Goal: Information Seeking & Learning: Find contact information

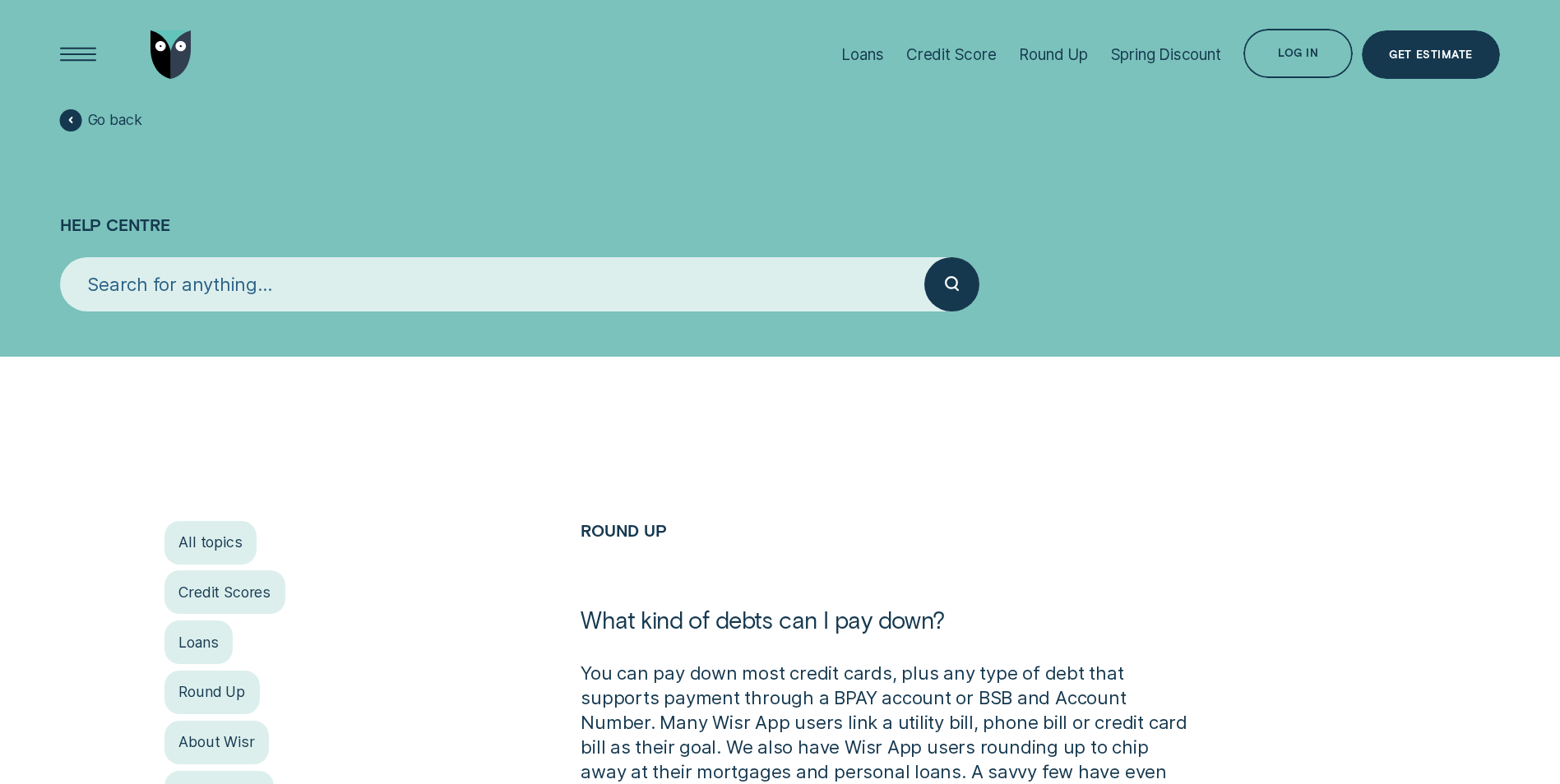
click at [276, 270] on input "search" at bounding box center [492, 284] width 864 height 54
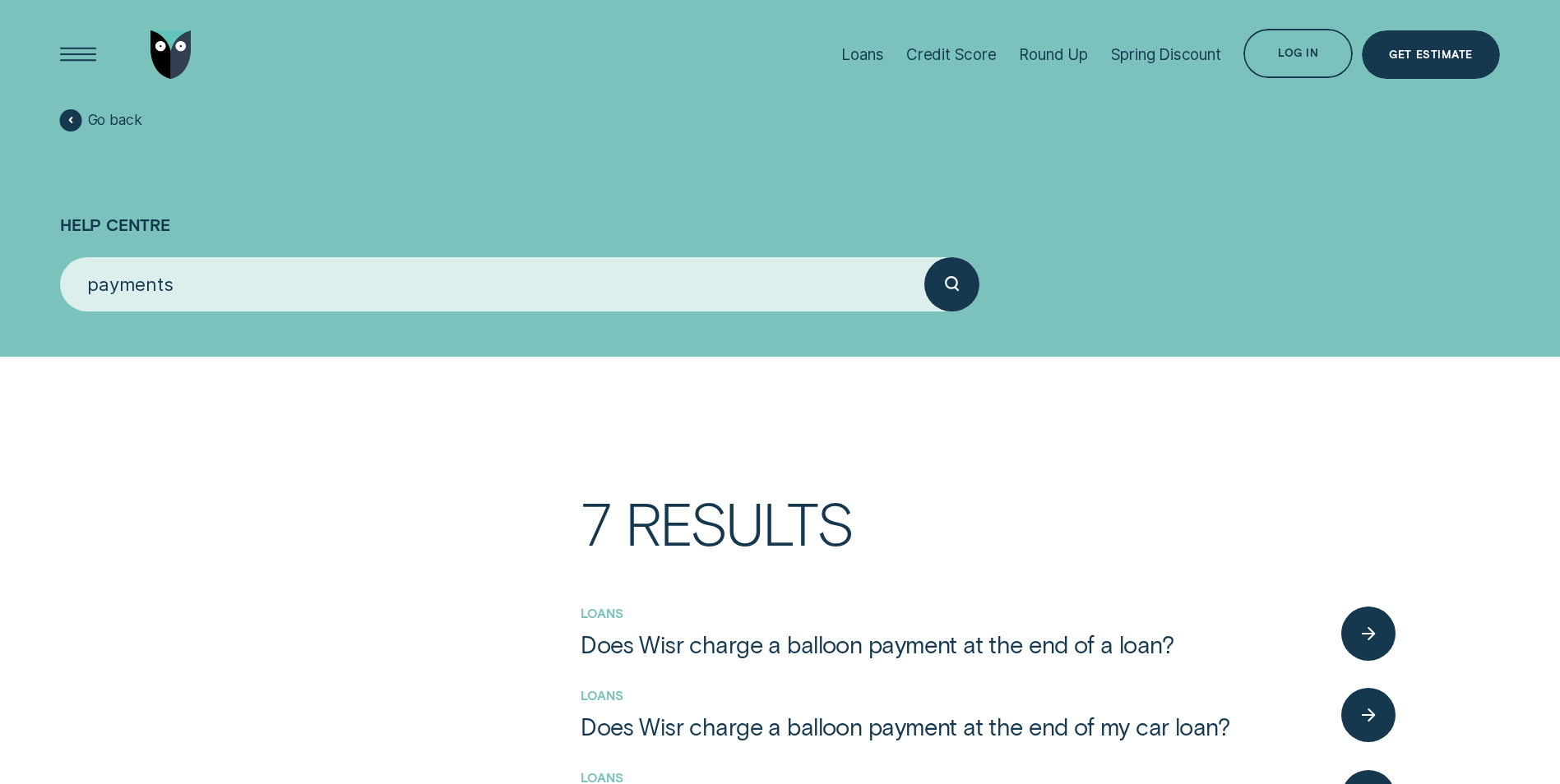
click at [924, 258] on button "submit" at bounding box center [951, 284] width 54 height 54
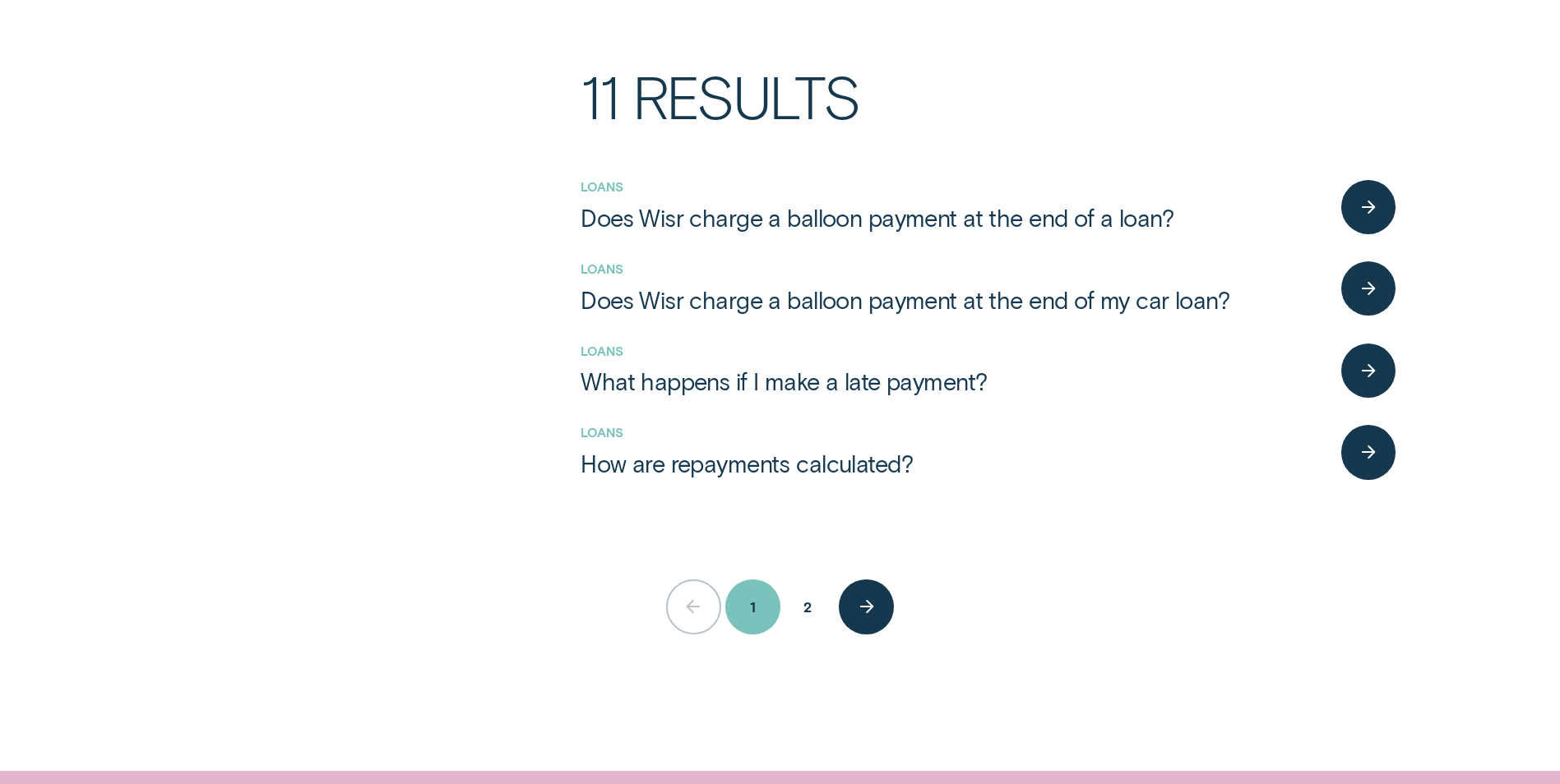
scroll to position [493, 0]
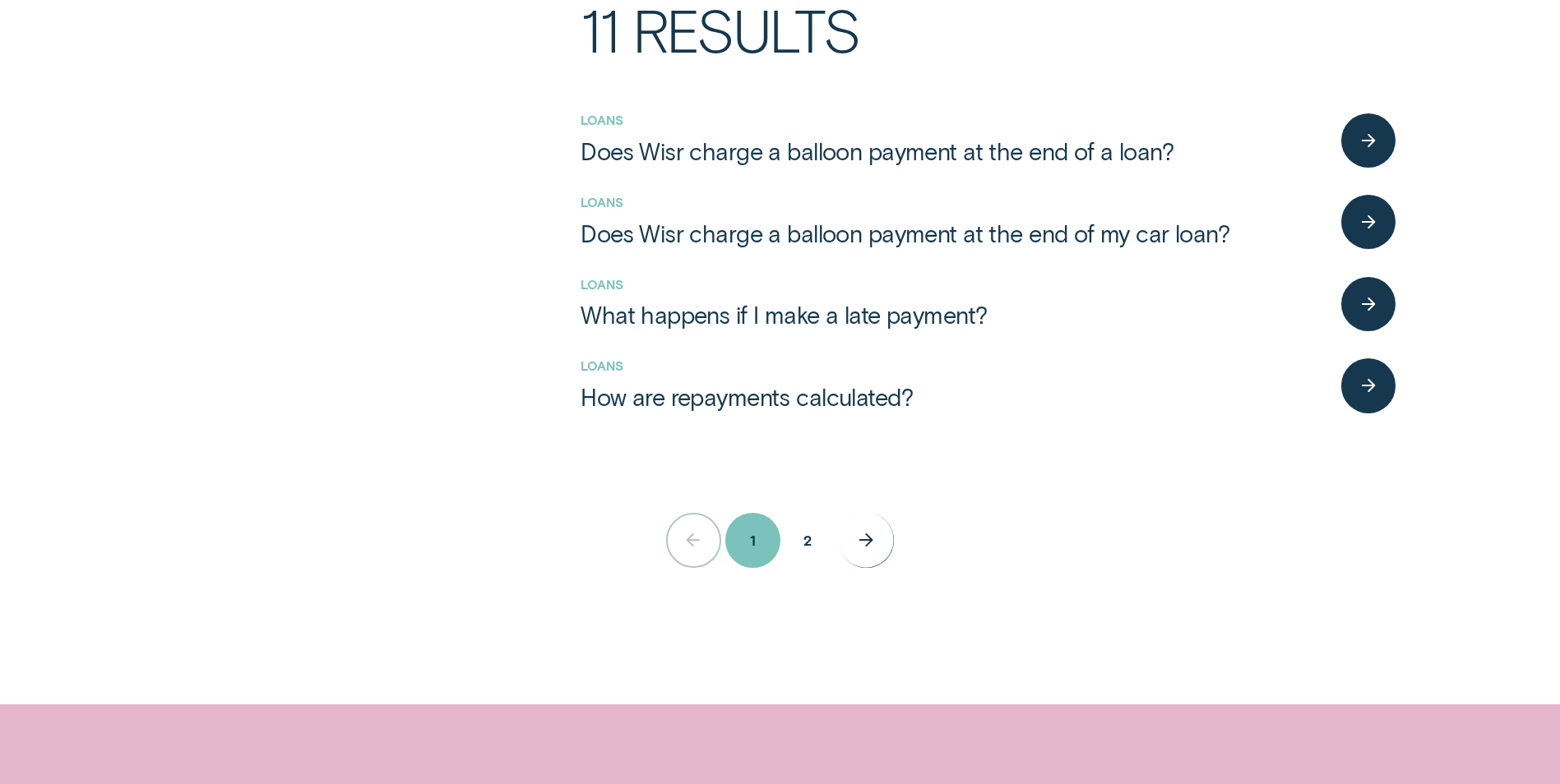
click at [875, 531] on div "help centre search next page button" at bounding box center [866, 540] width 56 height 56
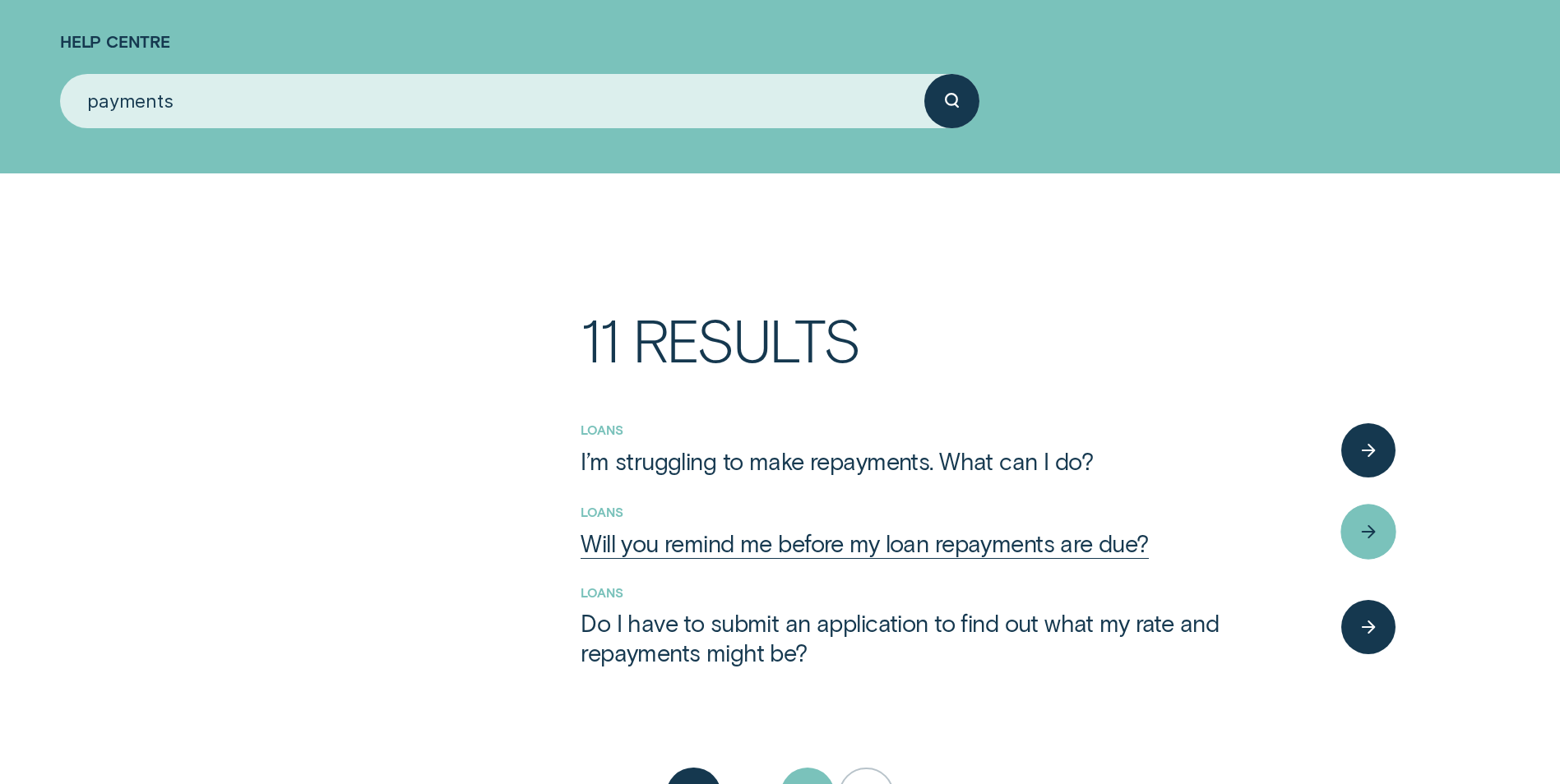
scroll to position [165, 0]
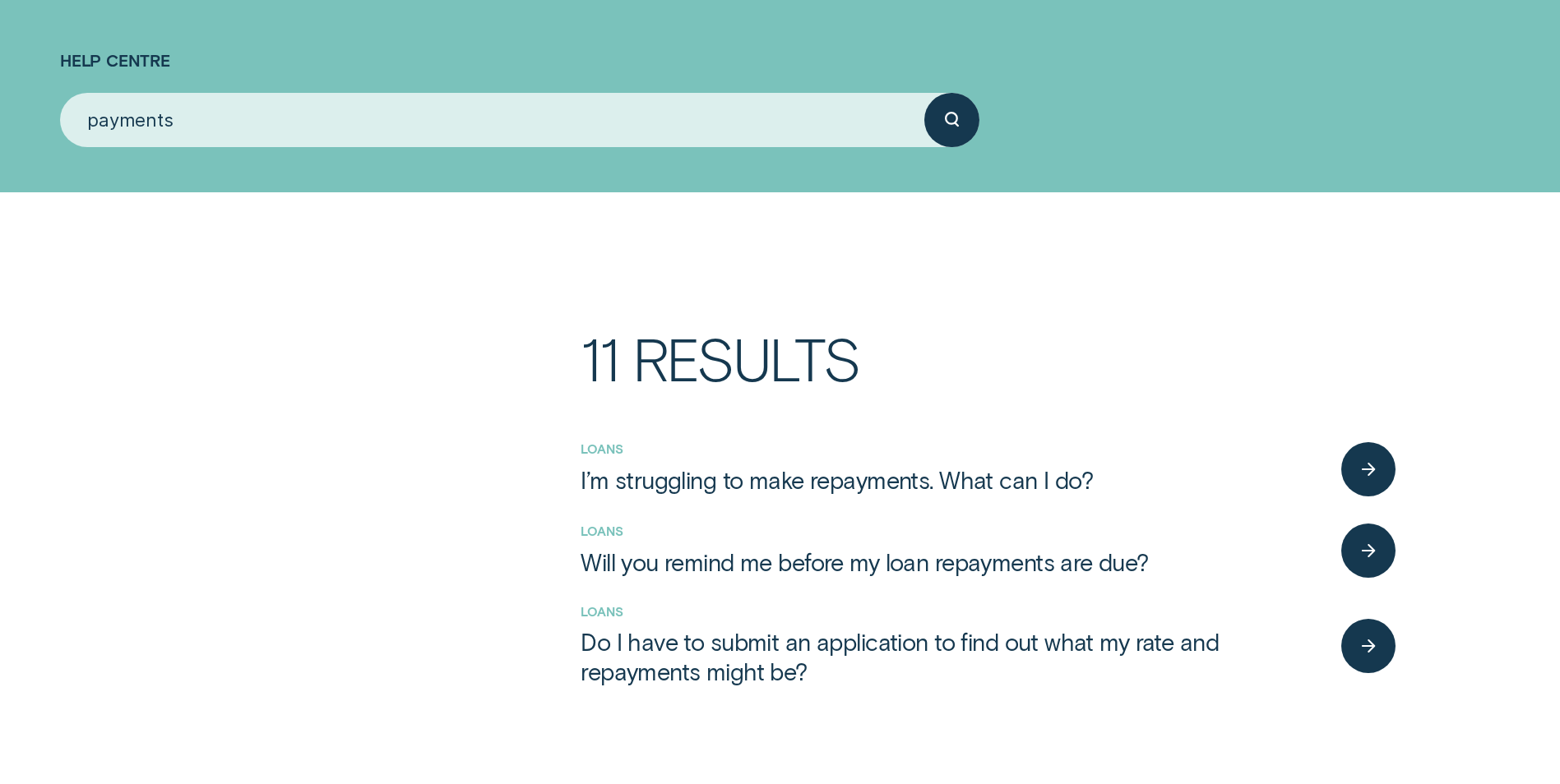
click at [391, 115] on input "payments" at bounding box center [492, 120] width 864 height 54
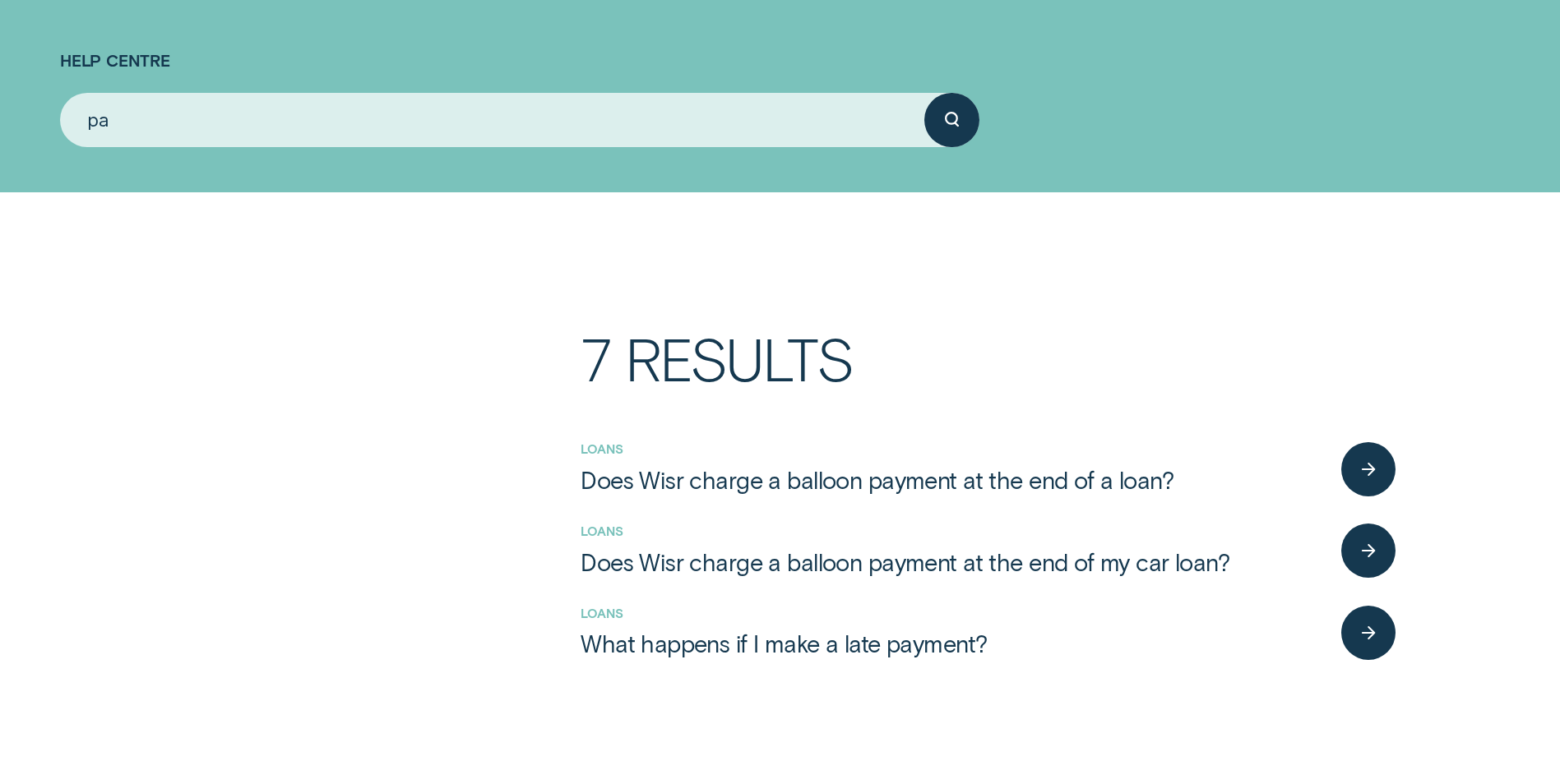
type input "p"
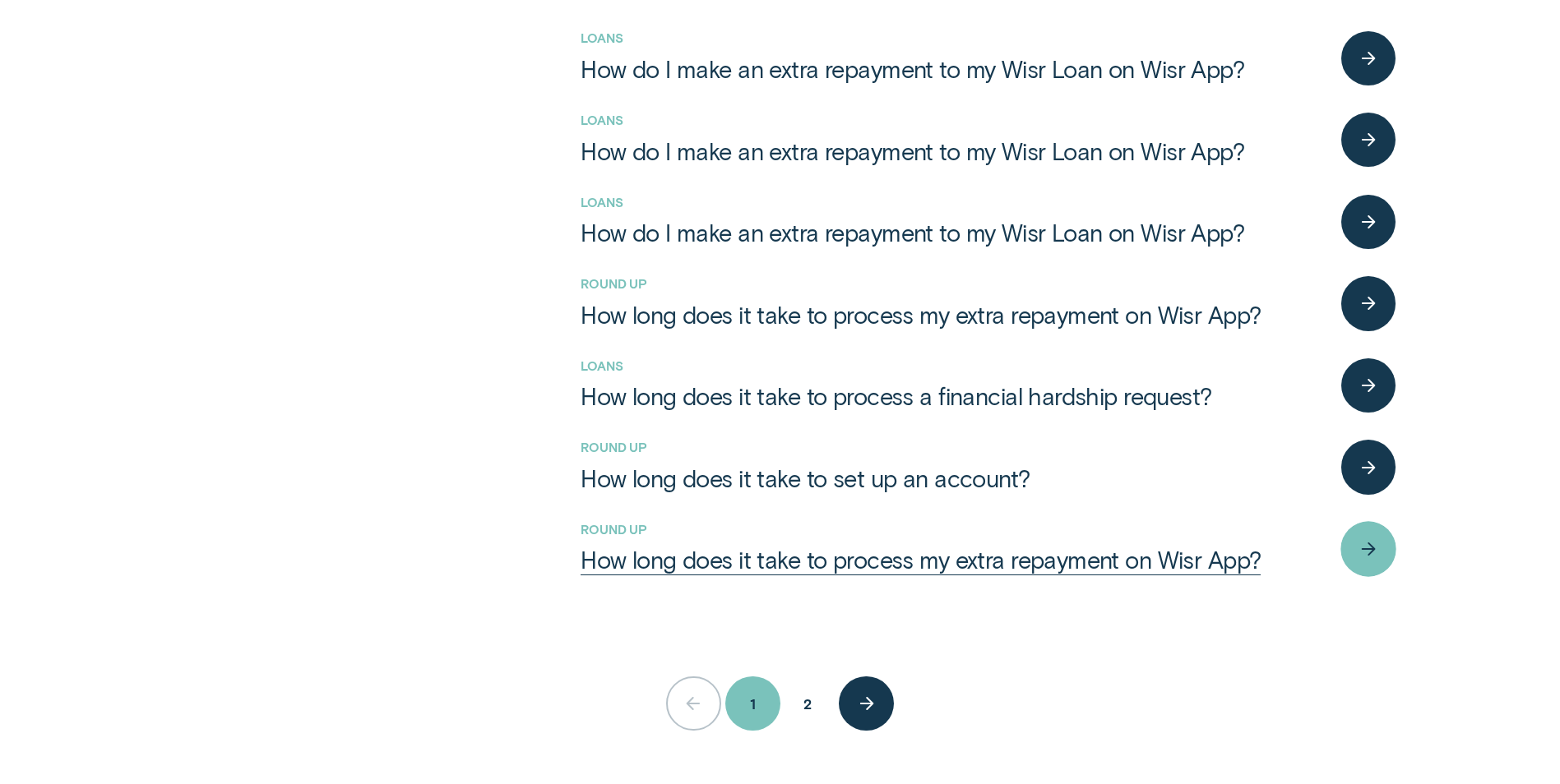
scroll to position [329, 0]
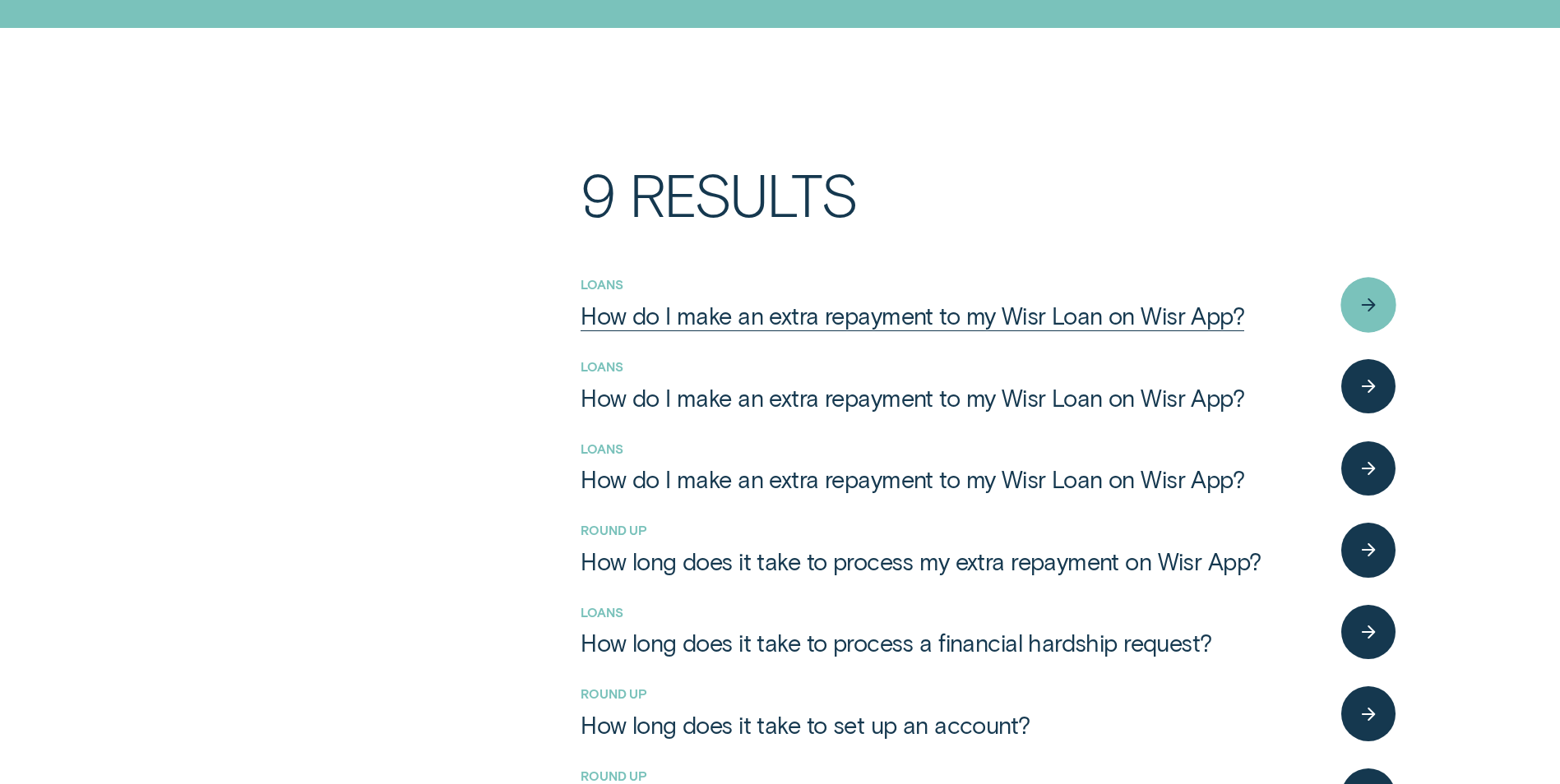
type input "how to make"
click at [1355, 297] on div "button" at bounding box center [1368, 305] width 56 height 56
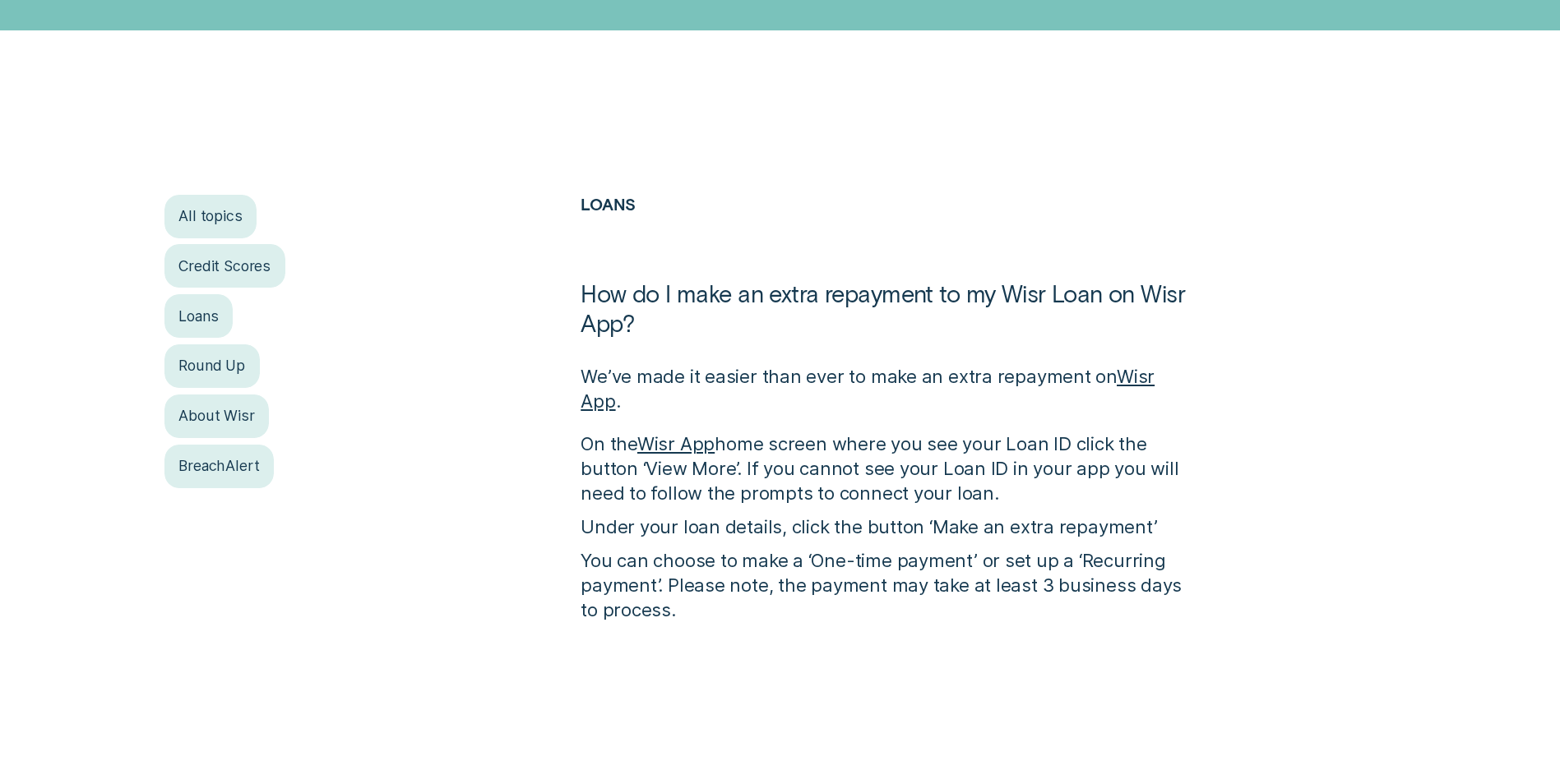
scroll to position [165, 0]
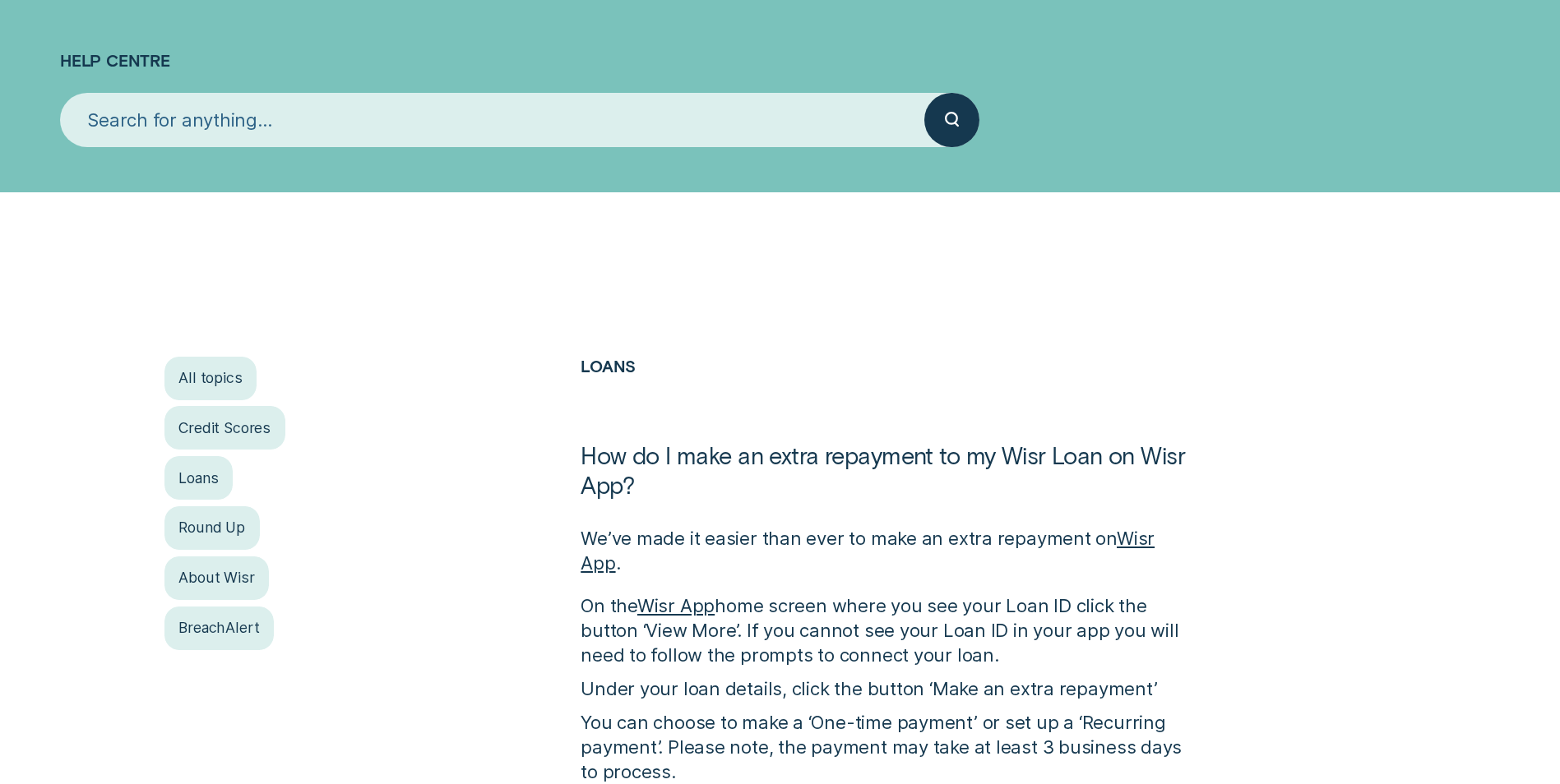
click at [288, 110] on input "search" at bounding box center [492, 120] width 864 height 54
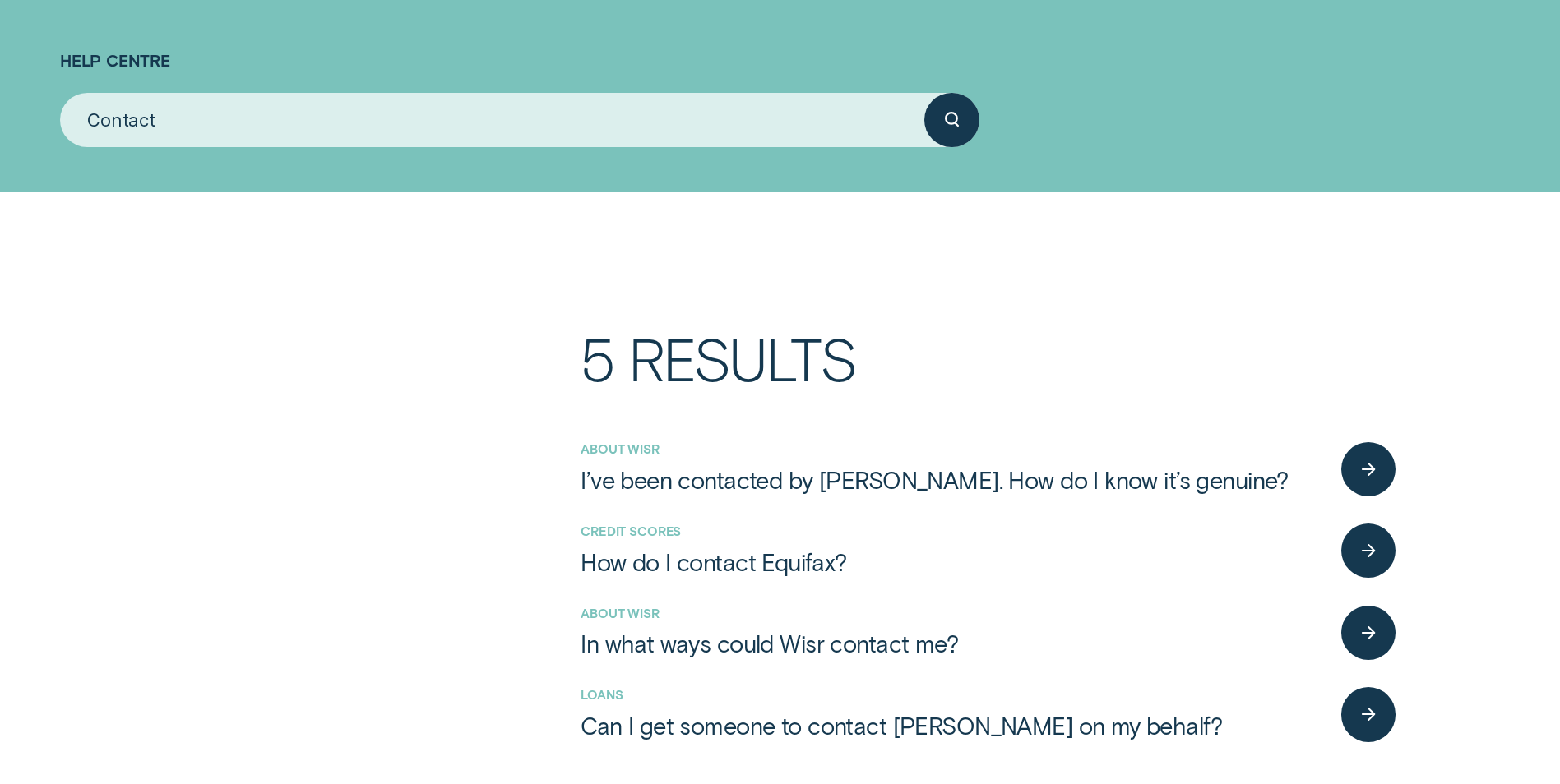
type input "Contact"
click at [924, 93] on button "submit" at bounding box center [951, 120] width 54 height 54
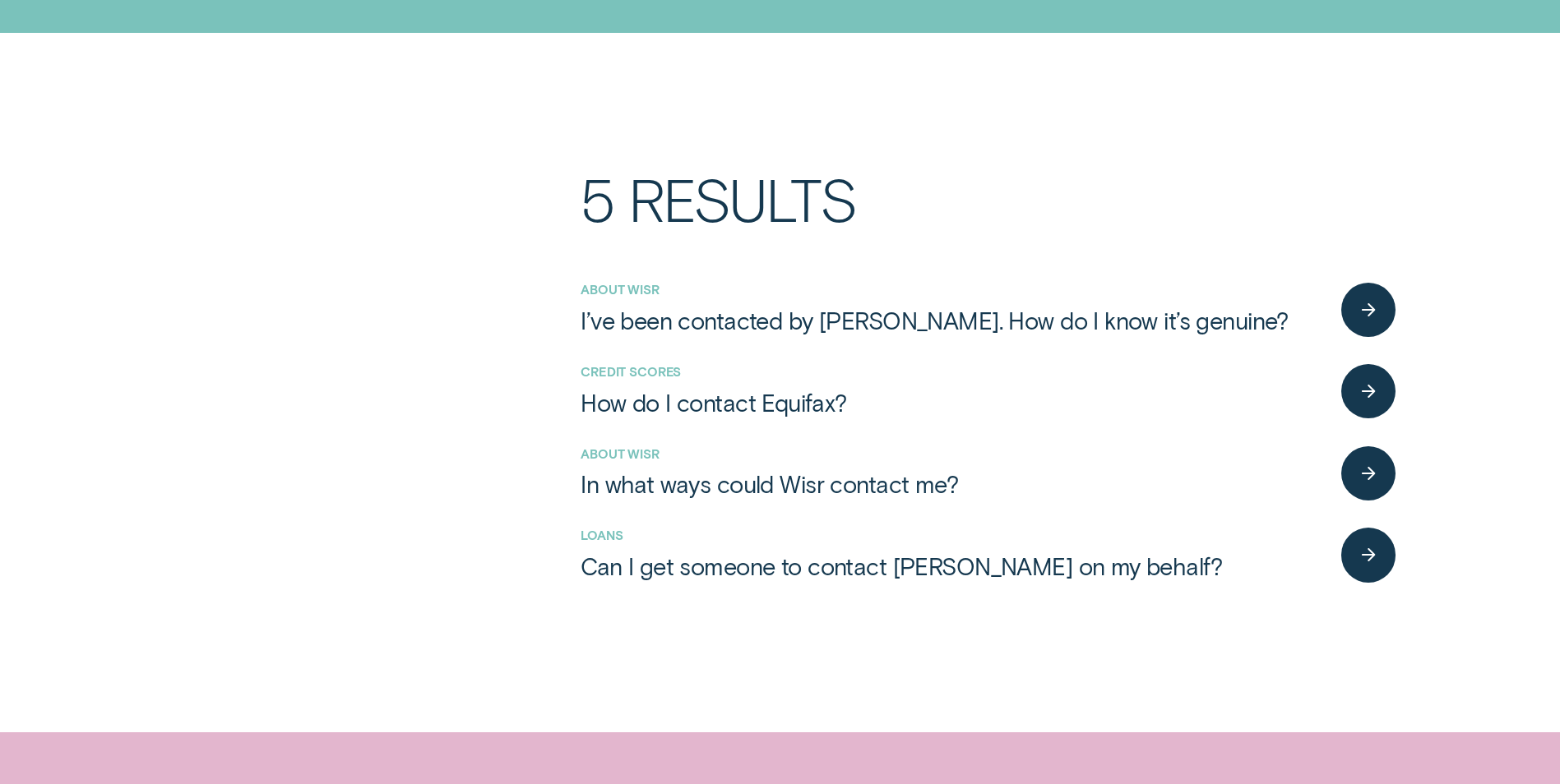
scroll to position [329, 0]
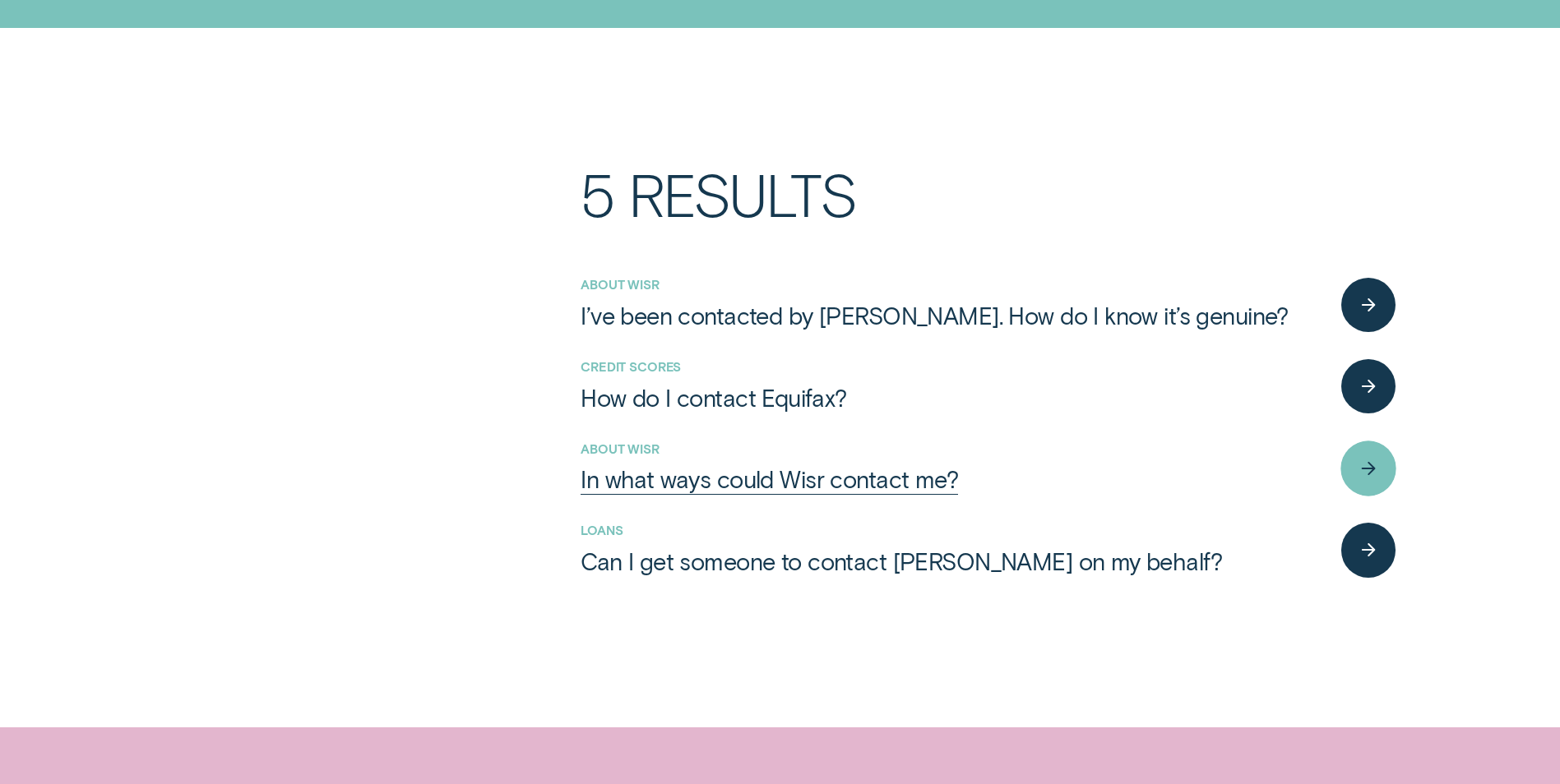
click at [1365, 475] on icon "button" at bounding box center [1368, 468] width 16 height 13
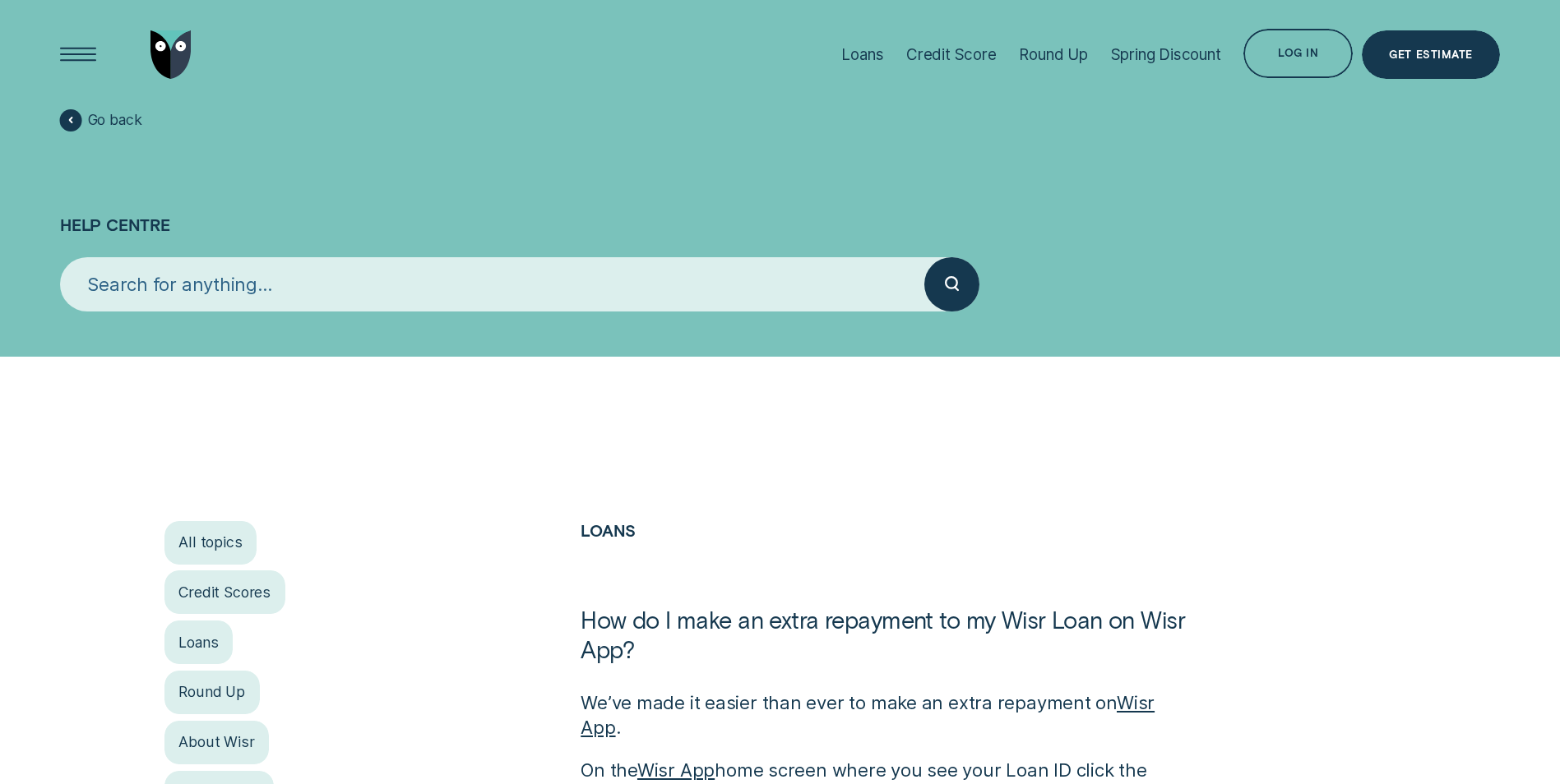
click at [315, 278] on input "search" at bounding box center [492, 284] width 864 height 54
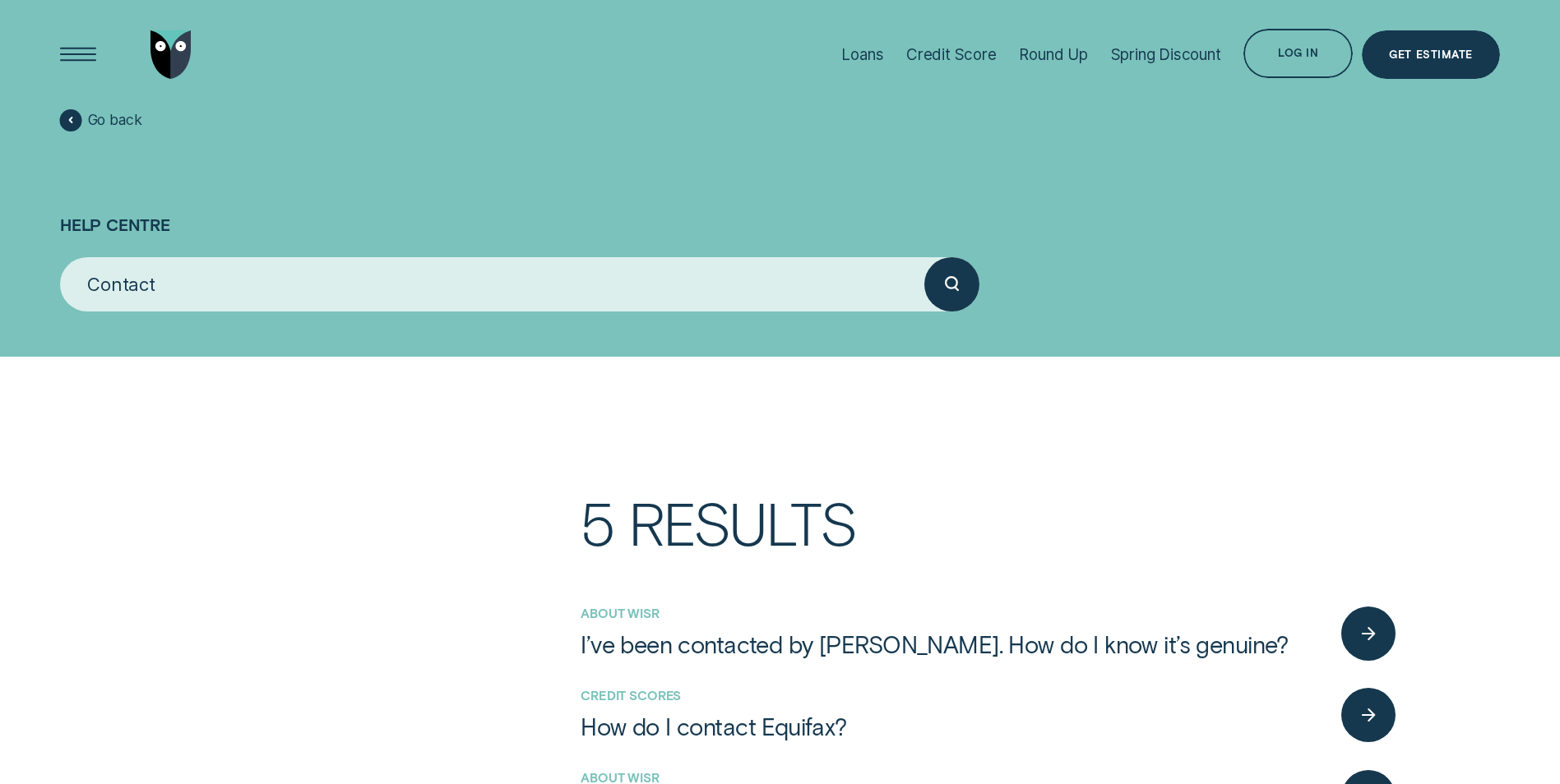
type input "Contact"
click at [924, 258] on button "submit" at bounding box center [951, 284] width 54 height 54
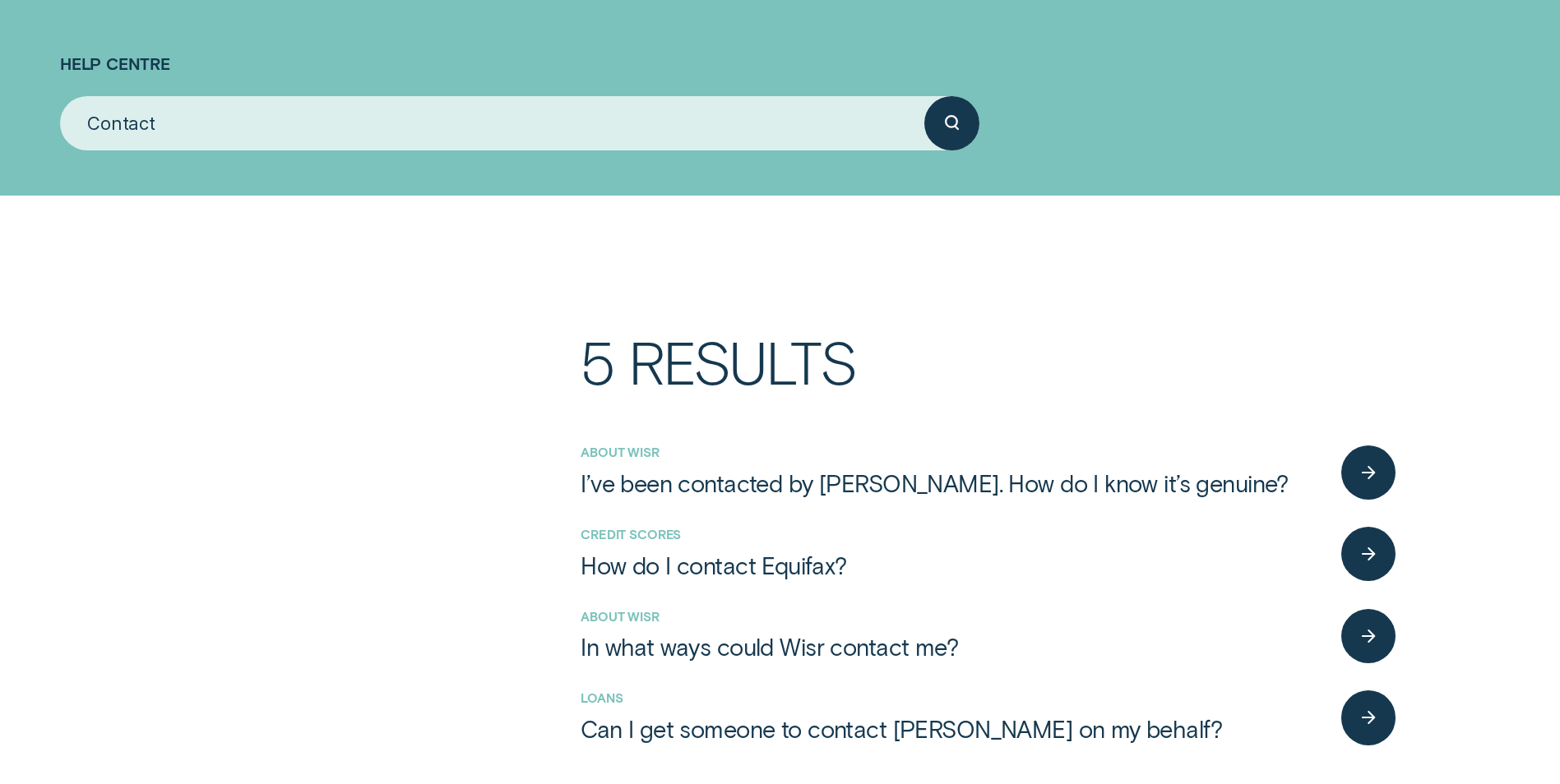
scroll to position [329, 0]
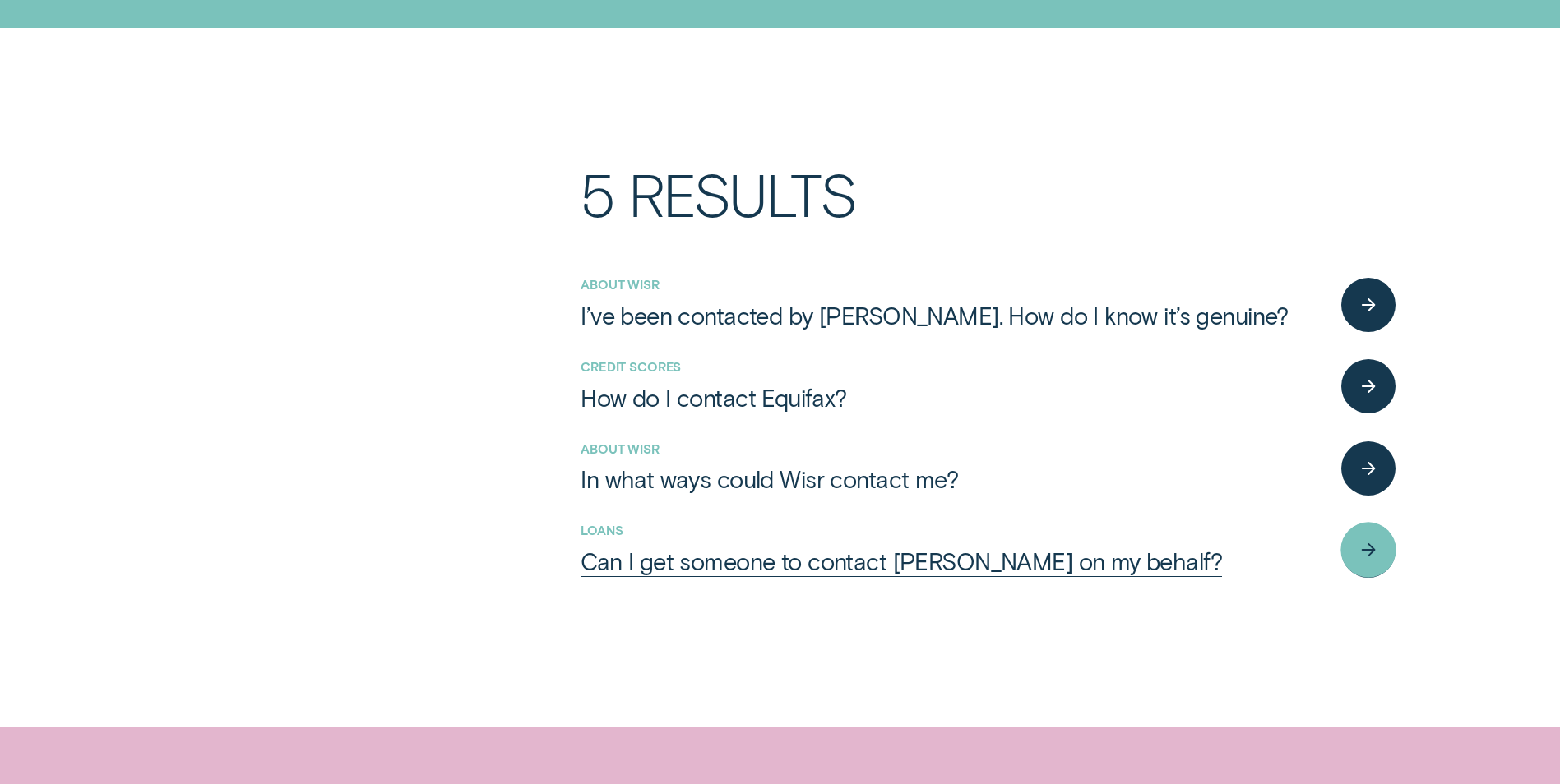
drag, startPoint x: 1388, startPoint y: 541, endPoint x: 1379, endPoint y: 543, distance: 9.2
click at [1389, 541] on div "button" at bounding box center [1368, 551] width 56 height 56
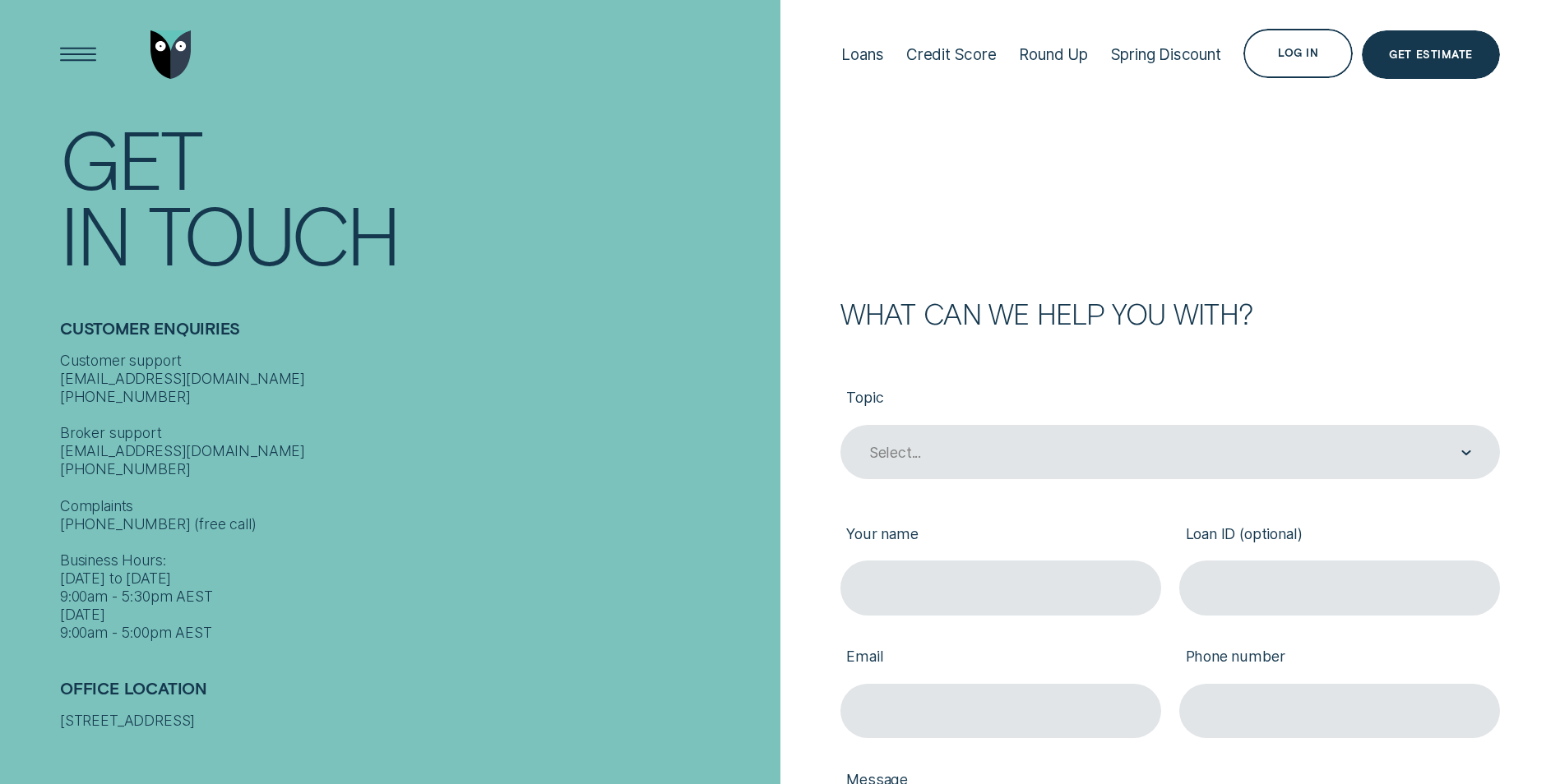
scroll to position [411, 0]
